Goal: Information Seeking & Learning: Learn about a topic

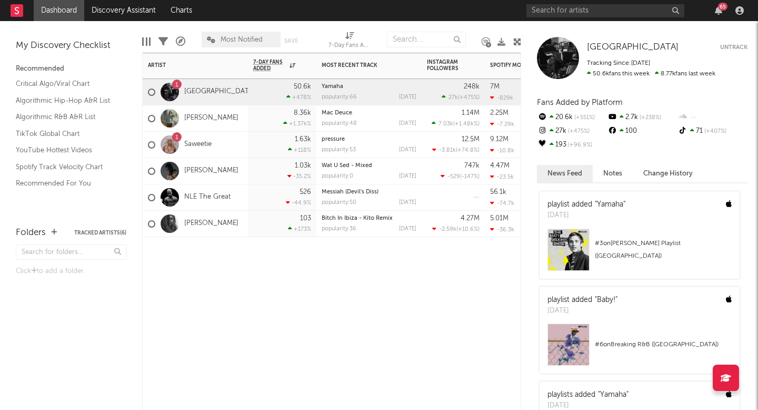
click at [230, 139] on div "1 Saweetie" at bounding box center [195, 145] width 105 height 26
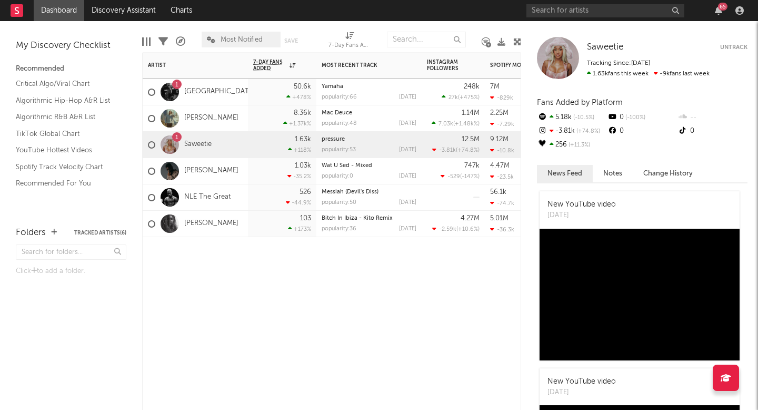
click at [210, 92] on div "1 [GEOGRAPHIC_DATA]" at bounding box center [195, 92] width 105 height 26
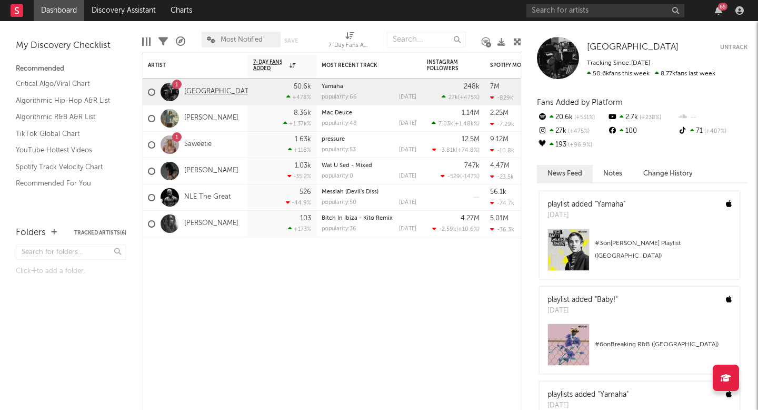
click at [195, 90] on link "[GEOGRAPHIC_DATA]" at bounding box center [219, 91] width 71 height 9
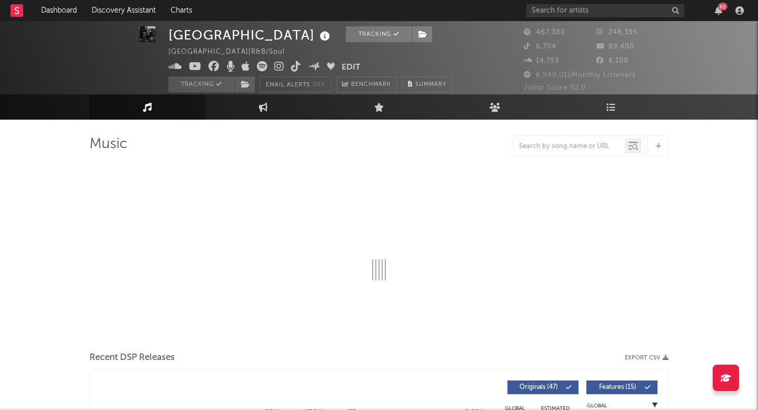
scroll to position [9, 0]
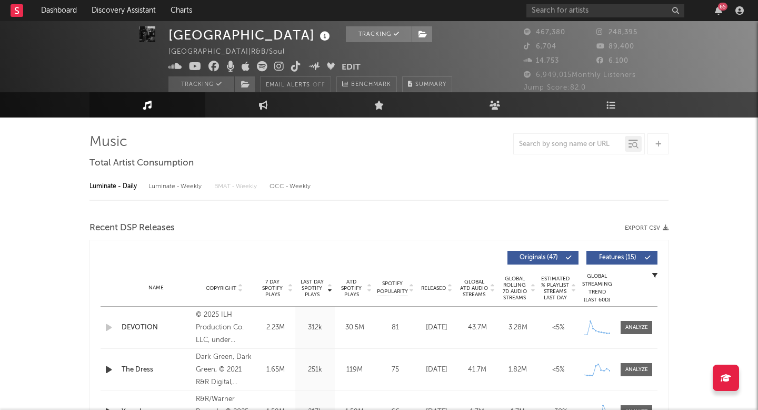
select select "6m"
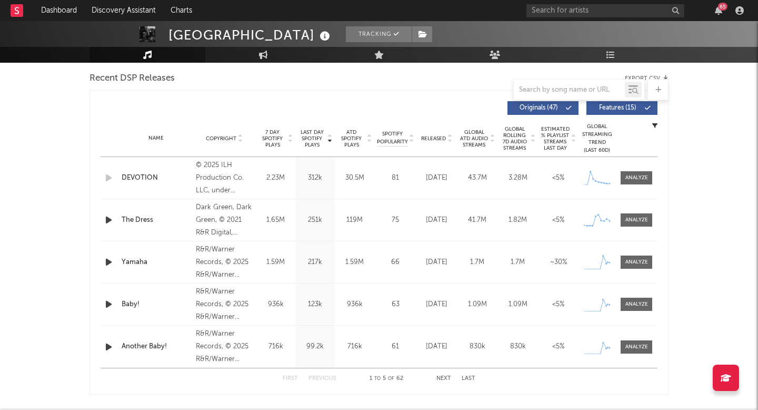
scroll to position [367, 0]
